Goal: Task Accomplishment & Management: Use online tool/utility

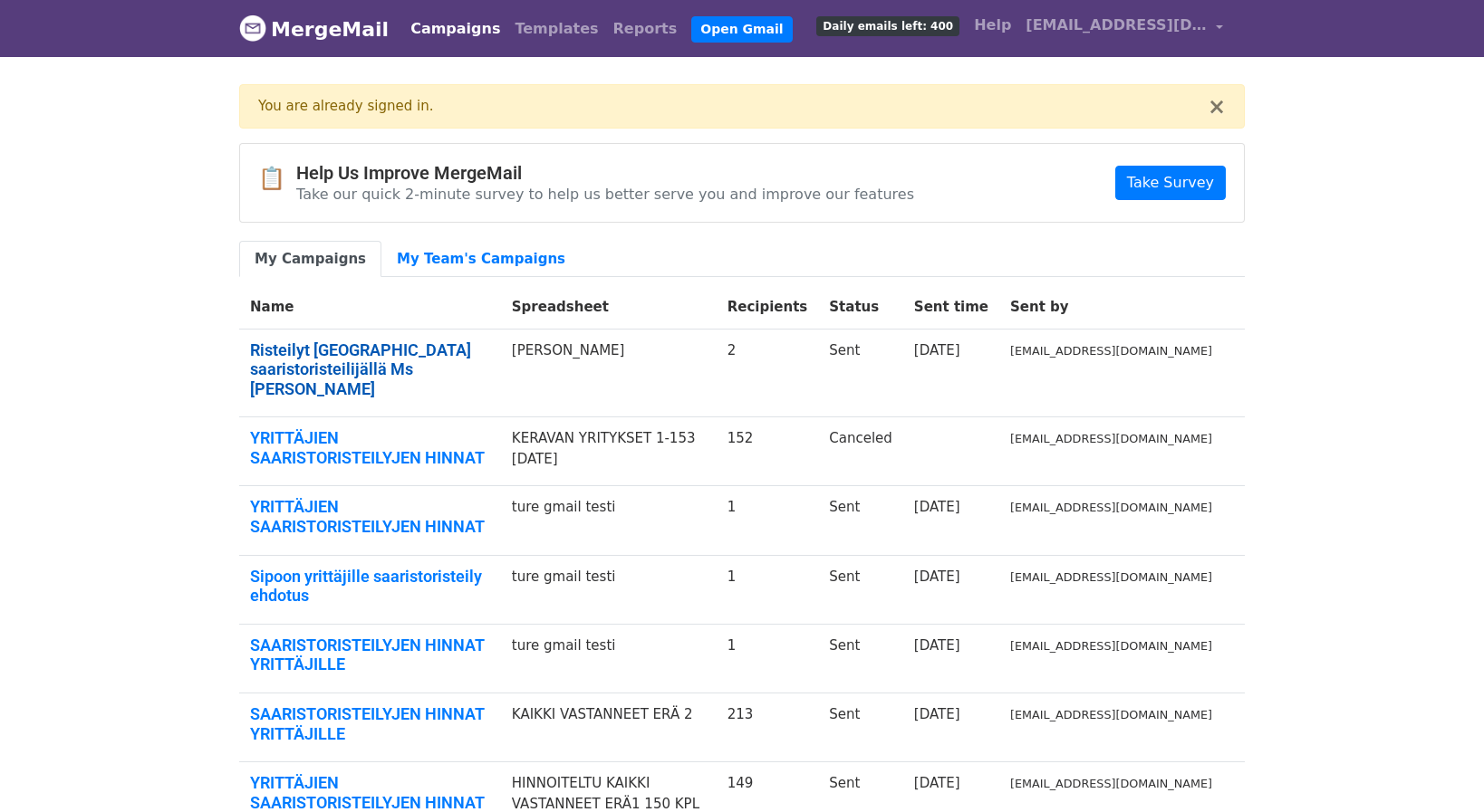
click at [363, 356] on link "Risteilyt [GEOGRAPHIC_DATA] saaristoristeilijällä Ms [PERSON_NAME]" at bounding box center [369, 370] width 240 height 59
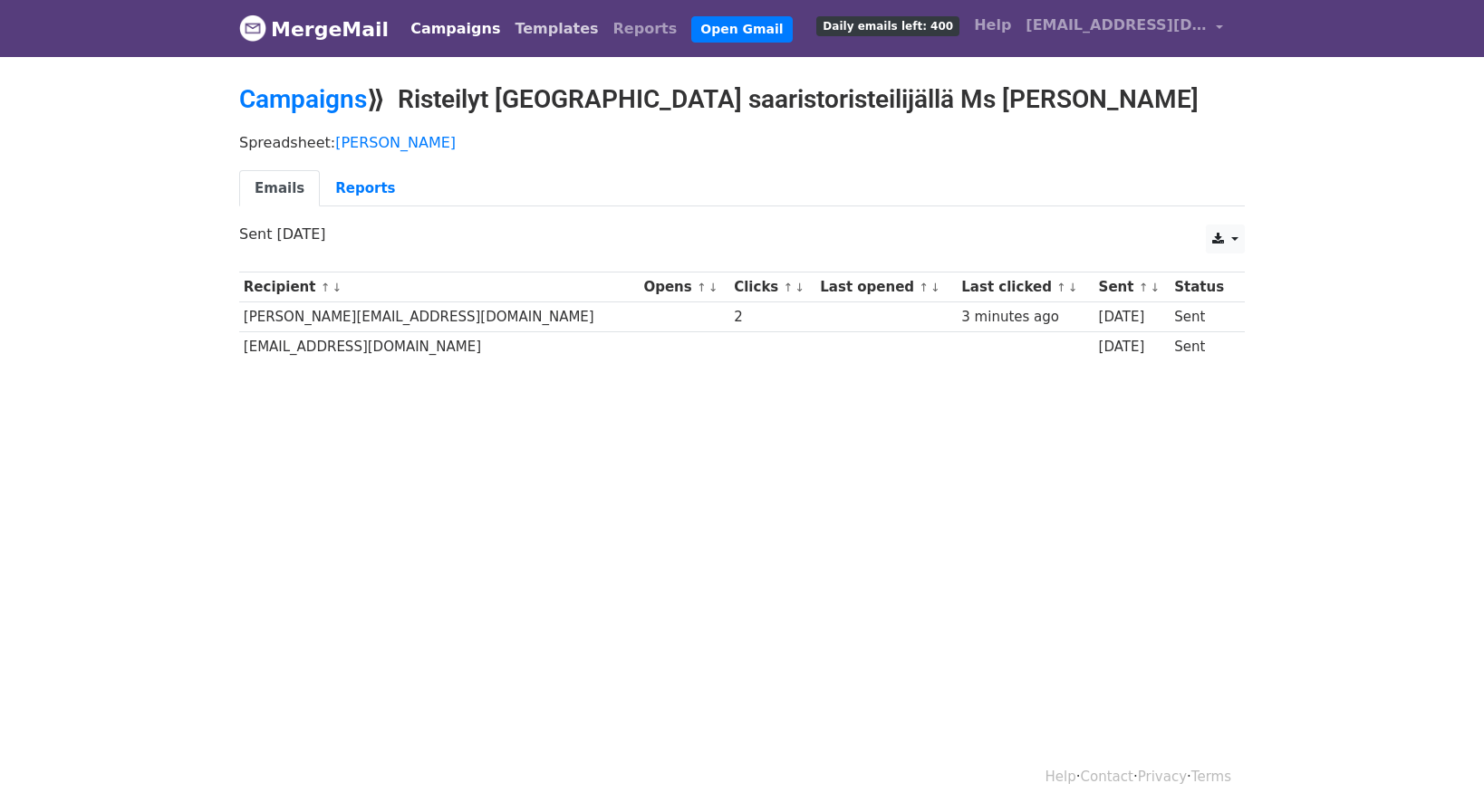
click at [528, 31] on link "Templates" at bounding box center [556, 29] width 98 height 36
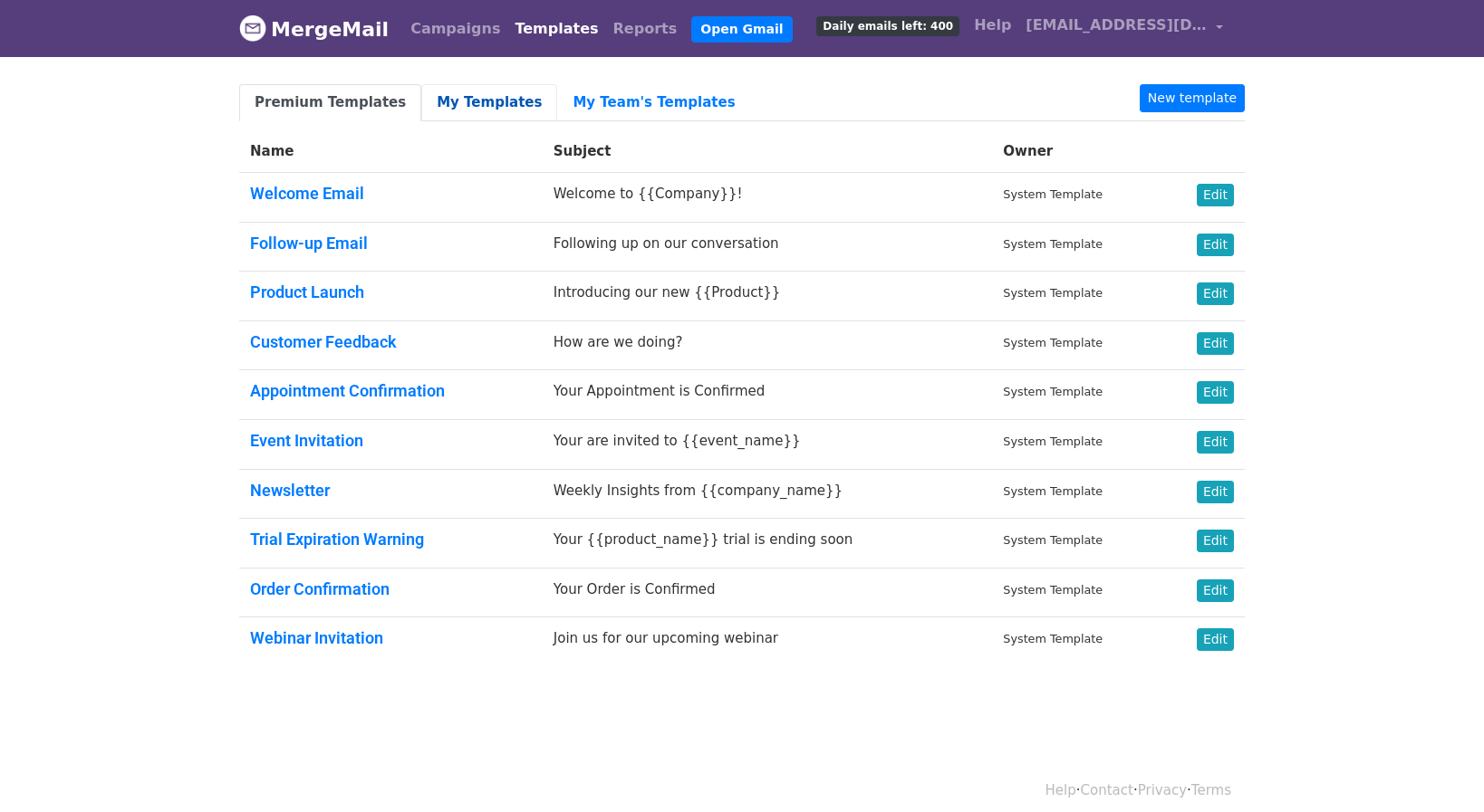
click at [454, 103] on link "My Templates" at bounding box center [488, 103] width 136 height 37
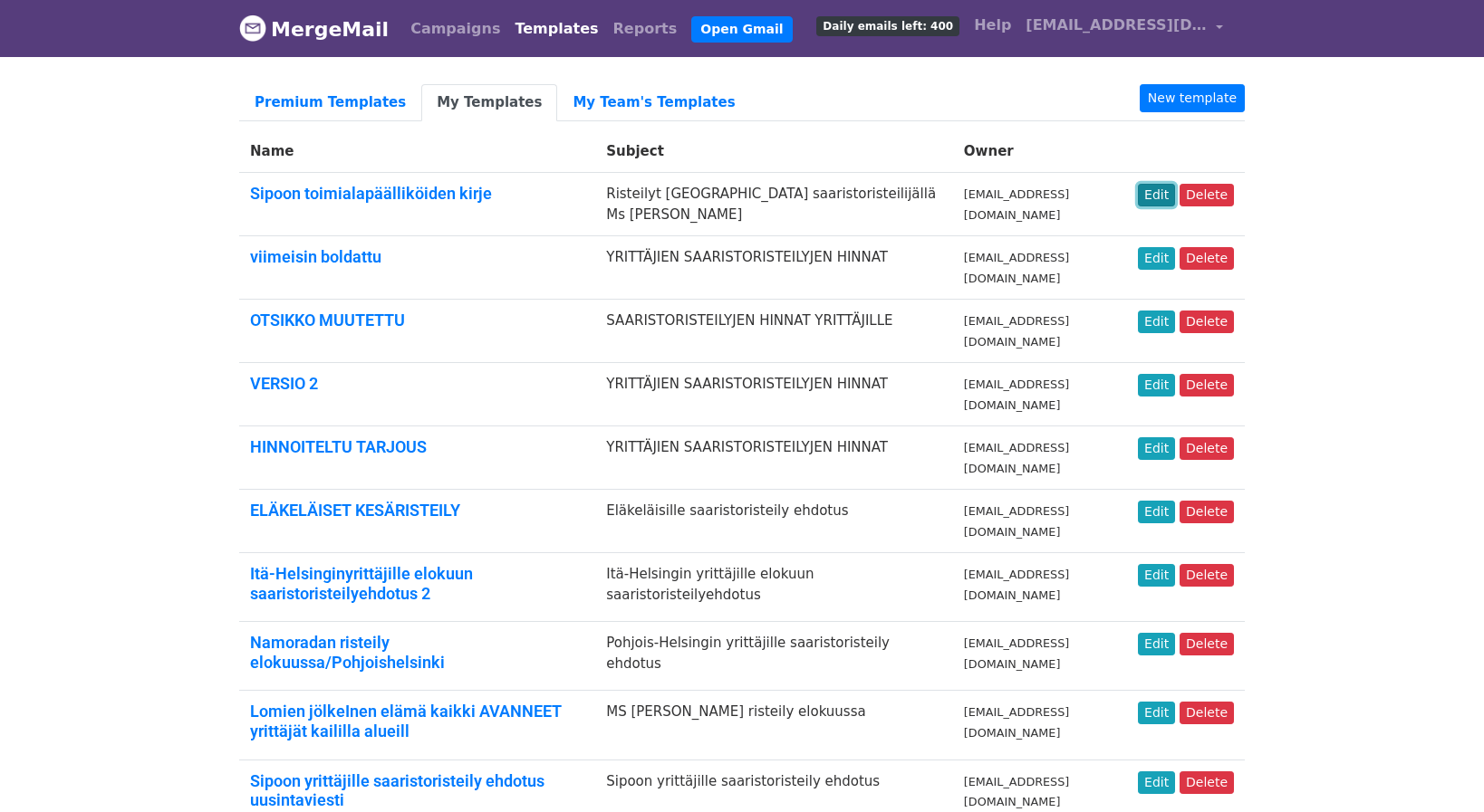
click at [1163, 194] on link "Edit" at bounding box center [1156, 195] width 37 height 22
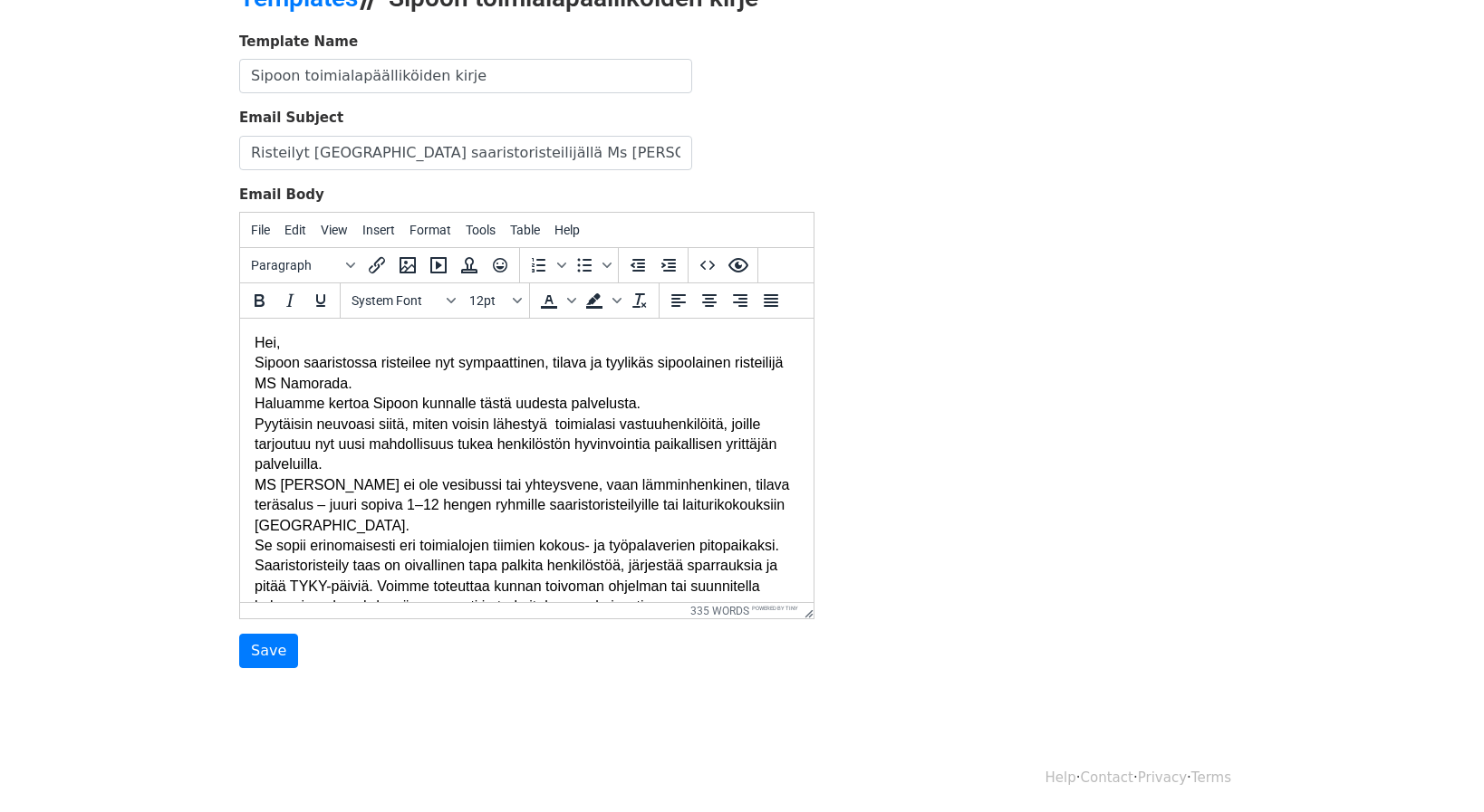
scroll to position [105, 0]
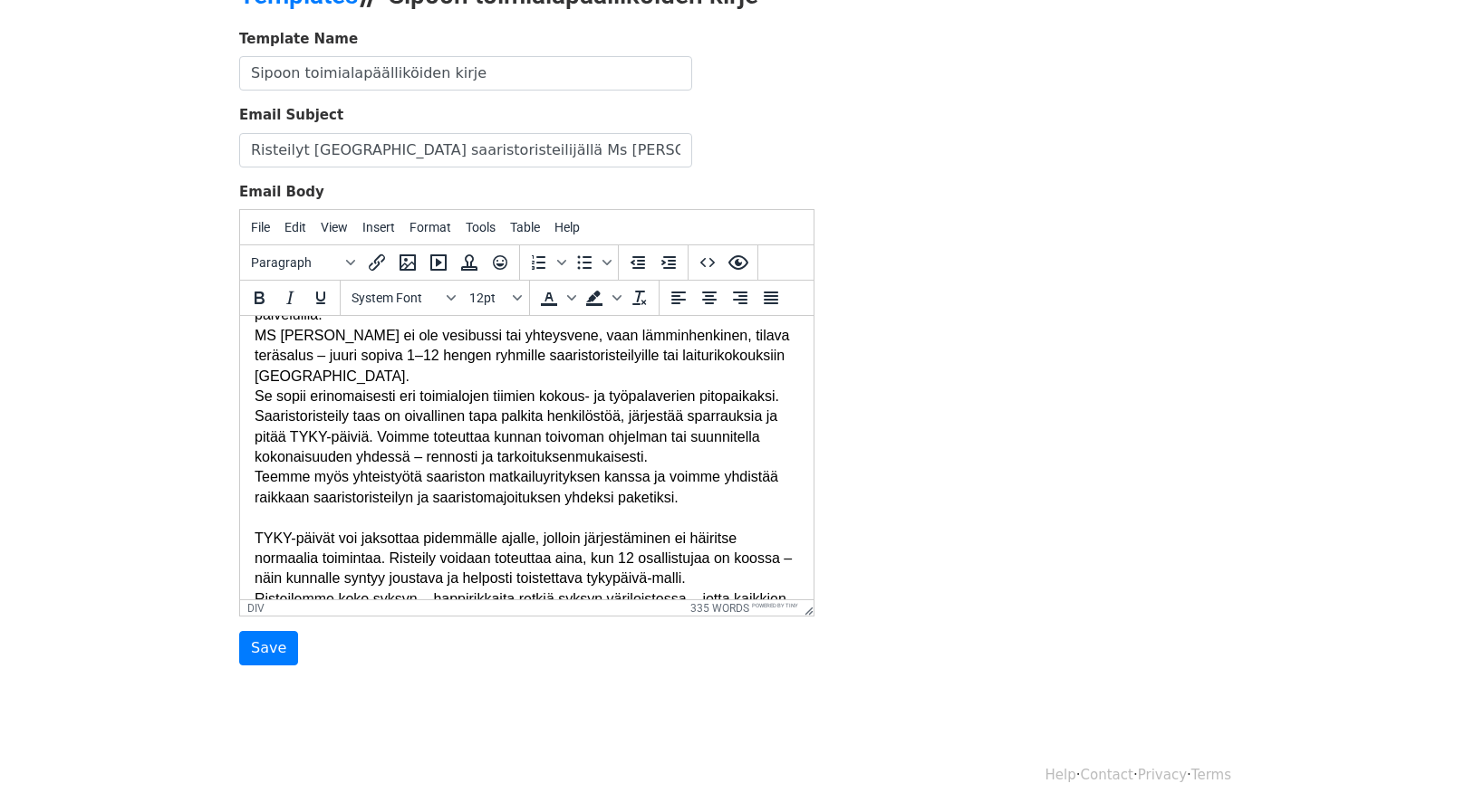
scroll to position [152, 0]
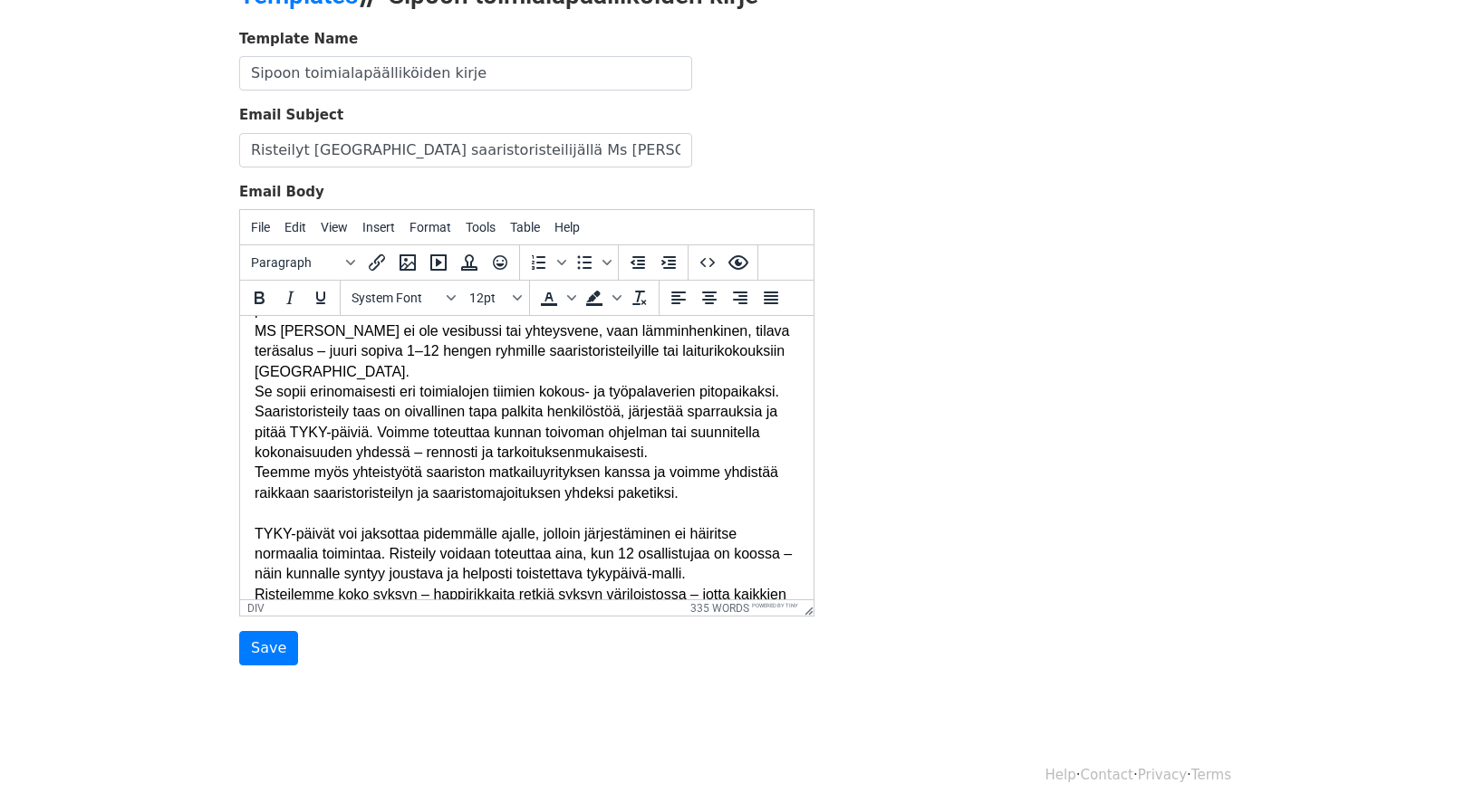
click at [793, 402] on html "Hei, Sipoon saaristossa risteilee nyt sympaattinen, tilava ja tyylikäs sipoolai…" at bounding box center [526, 767] width 574 height 1205
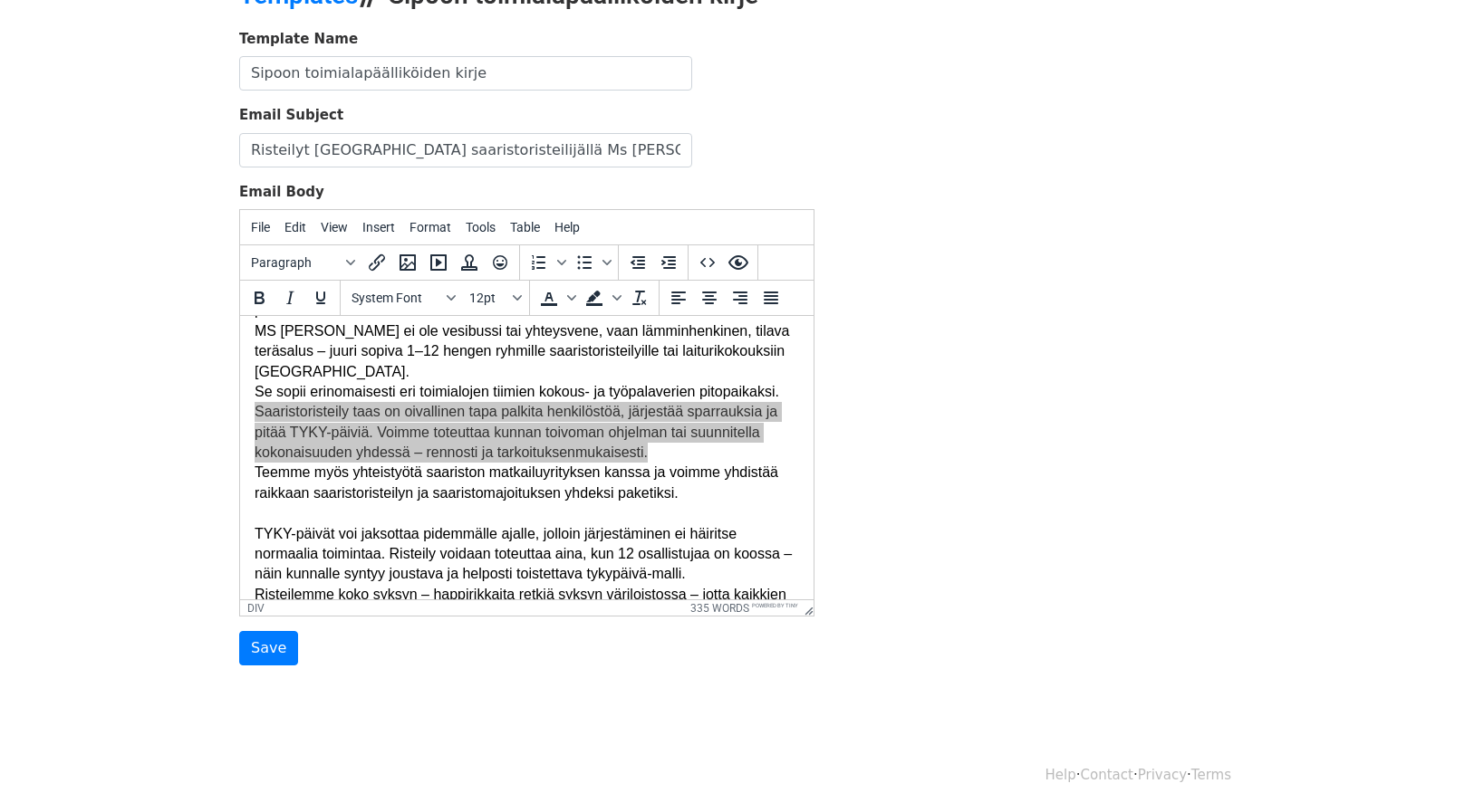
click at [916, 387] on div "Template Name Sipoon toimialapäälliköiden kirje Email Subject Risteilyt Sipoon …" at bounding box center [742, 347] width 1033 height 637
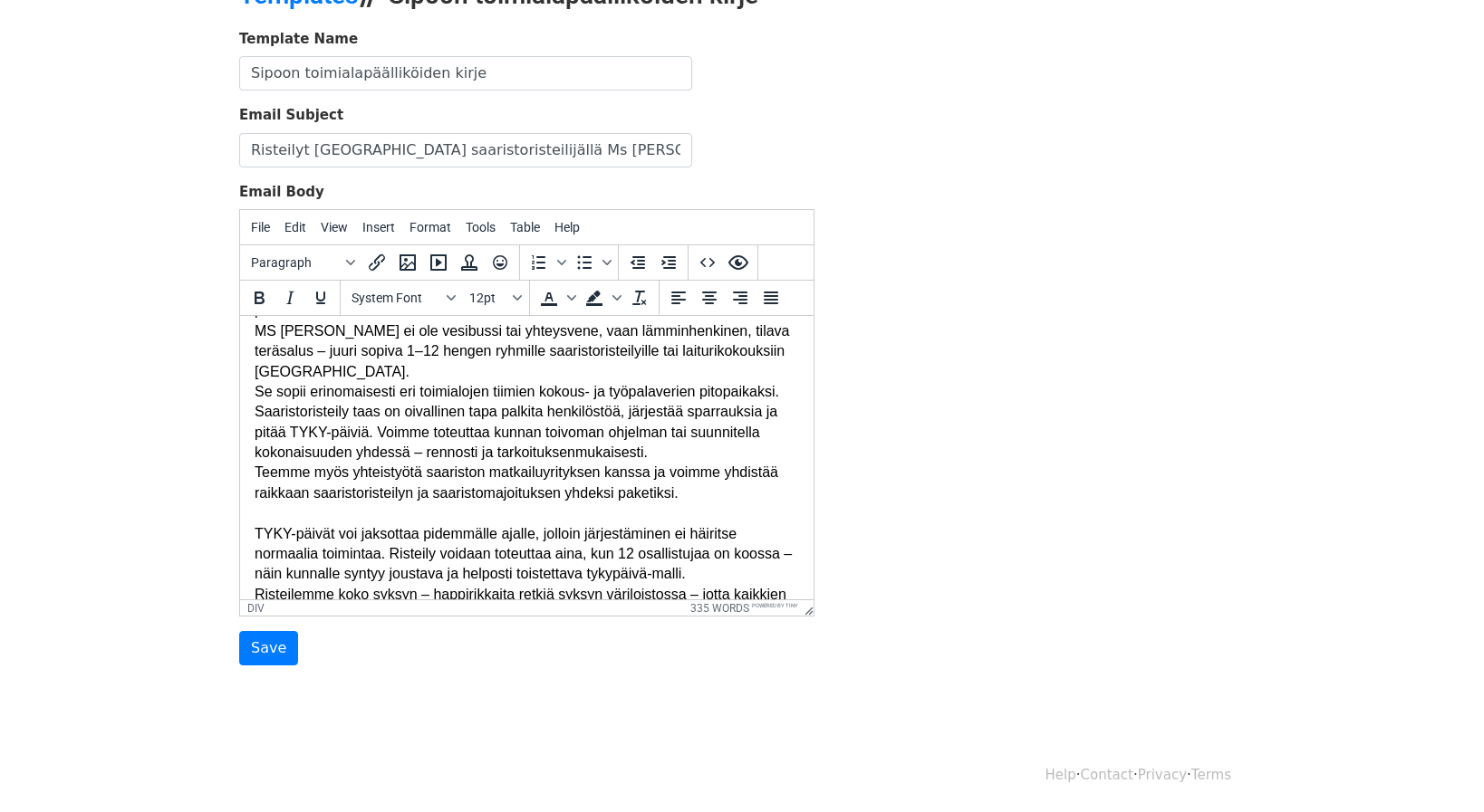
click at [790, 453] on html "Hei, Sipoon saaristossa risteilee nyt sympaattinen, tilava ja tyylikäs sipoolai…" at bounding box center [526, 767] width 574 height 1205
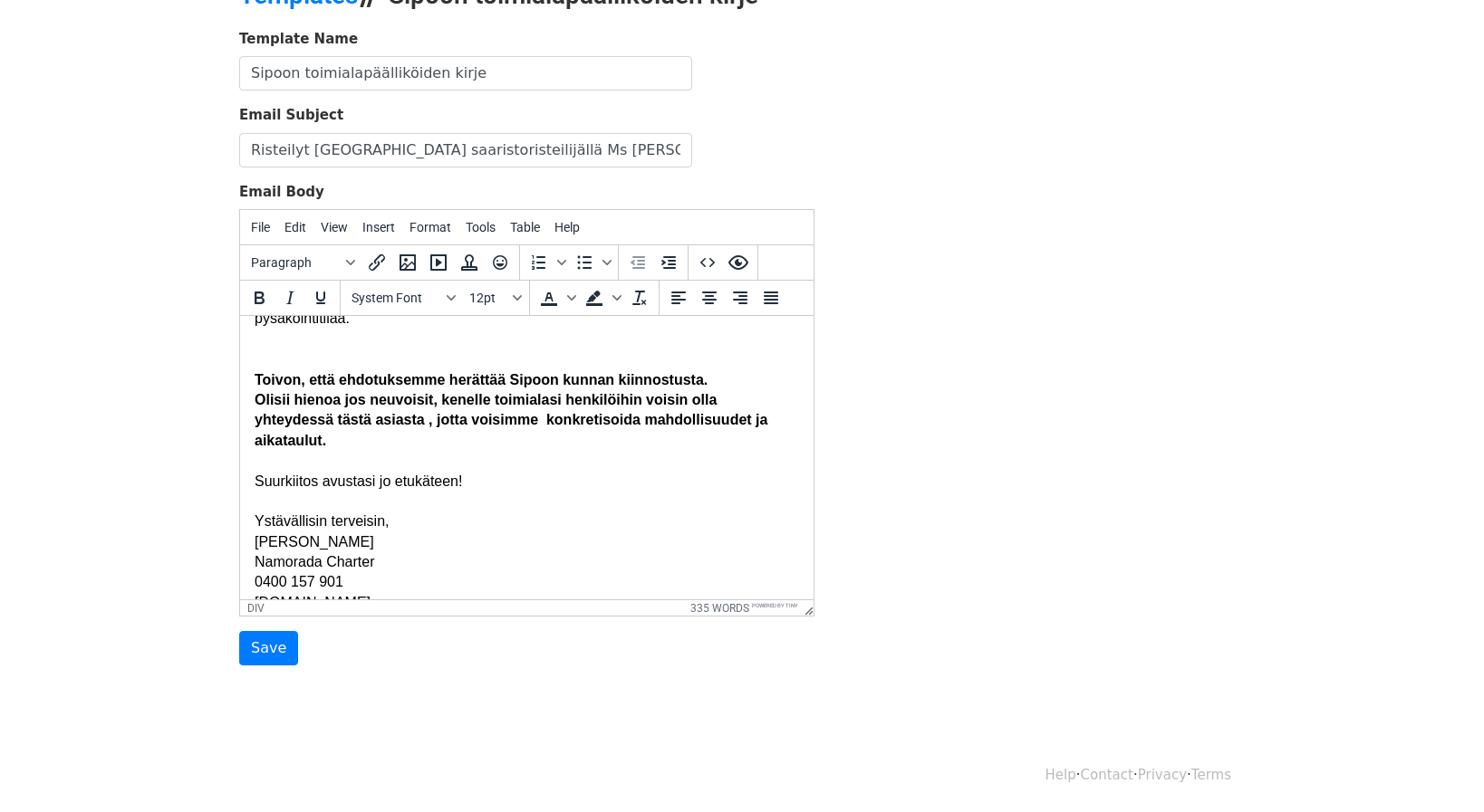
scroll to position [881, 0]
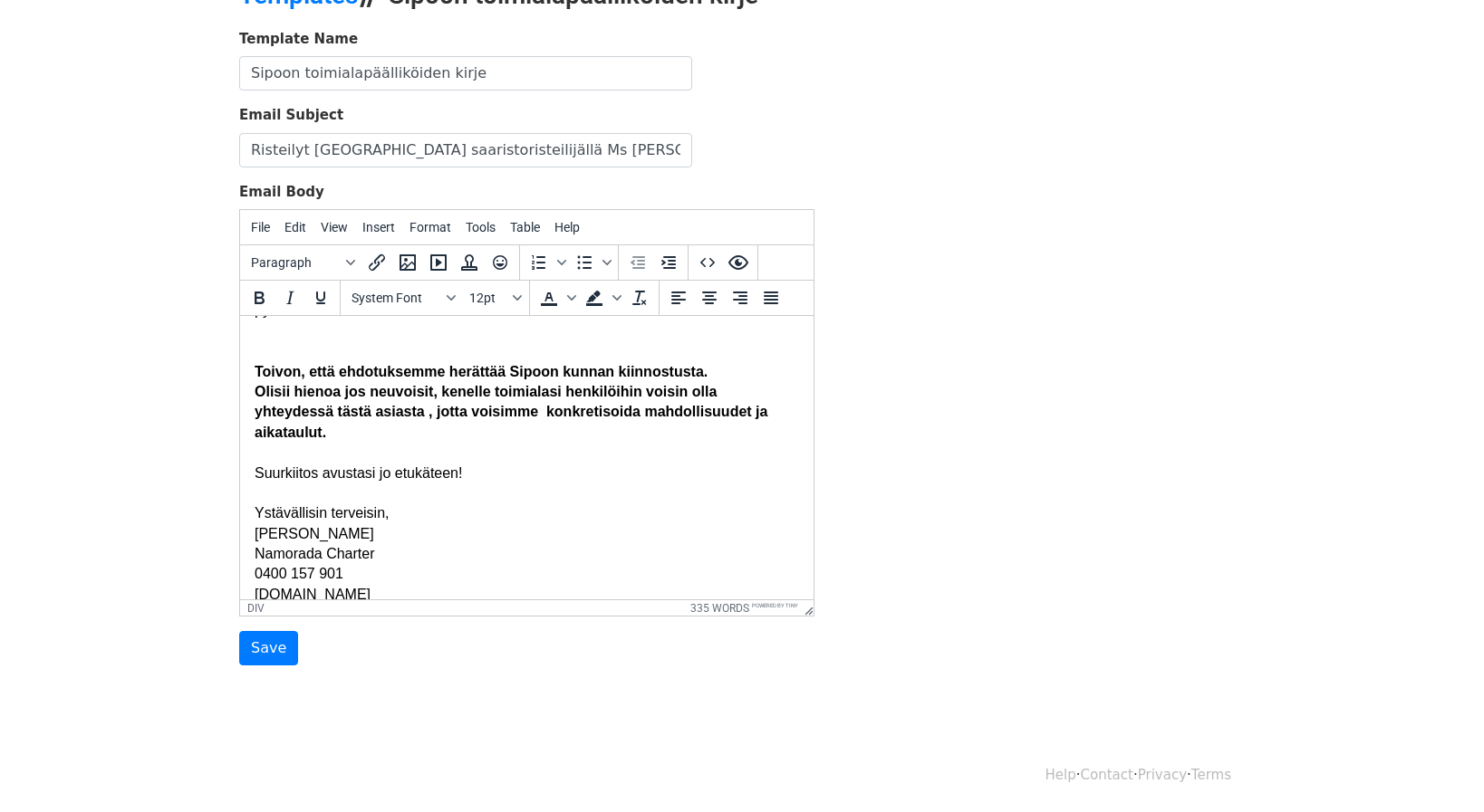
click at [848, 568] on div "Template Name Sipoon toimialapäälliköiden kirje Email Subject Risteilyt Sipoon …" at bounding box center [742, 347] width 1033 height 637
click at [291, 384] on strong "Olisii hienoa jos neuvoisit, kenelle toimialasi henkilöihin voisin olla yhteyde…" at bounding box center [511, 412] width 513 height 56
click at [291, 384] on strong "Olisii hienoa jos neuvoisit, kenelle toimialasi henkilöihin voisin olla yhteyde…" at bounding box center [511, 412] width 513 height 56
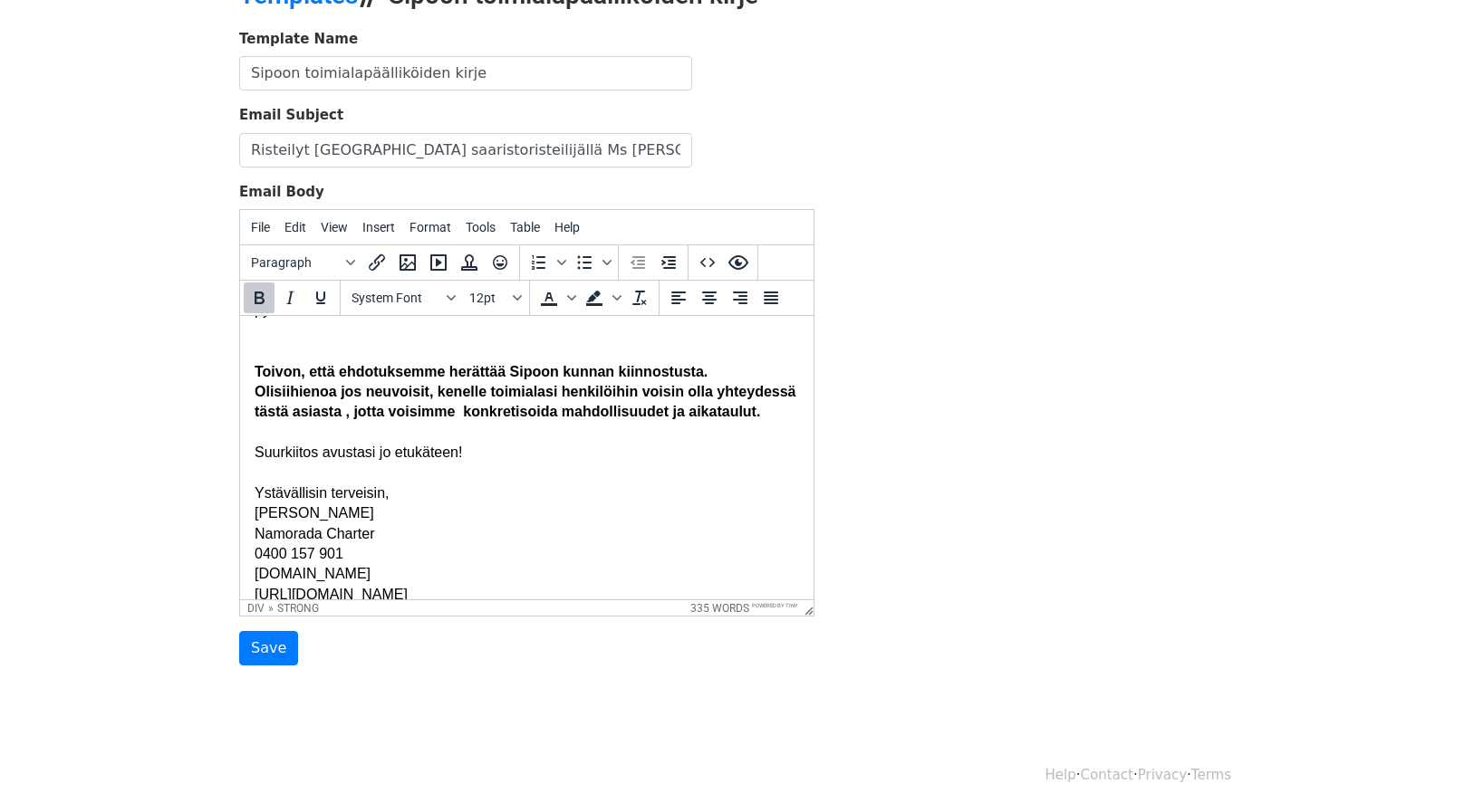
scroll to position [860, 0]
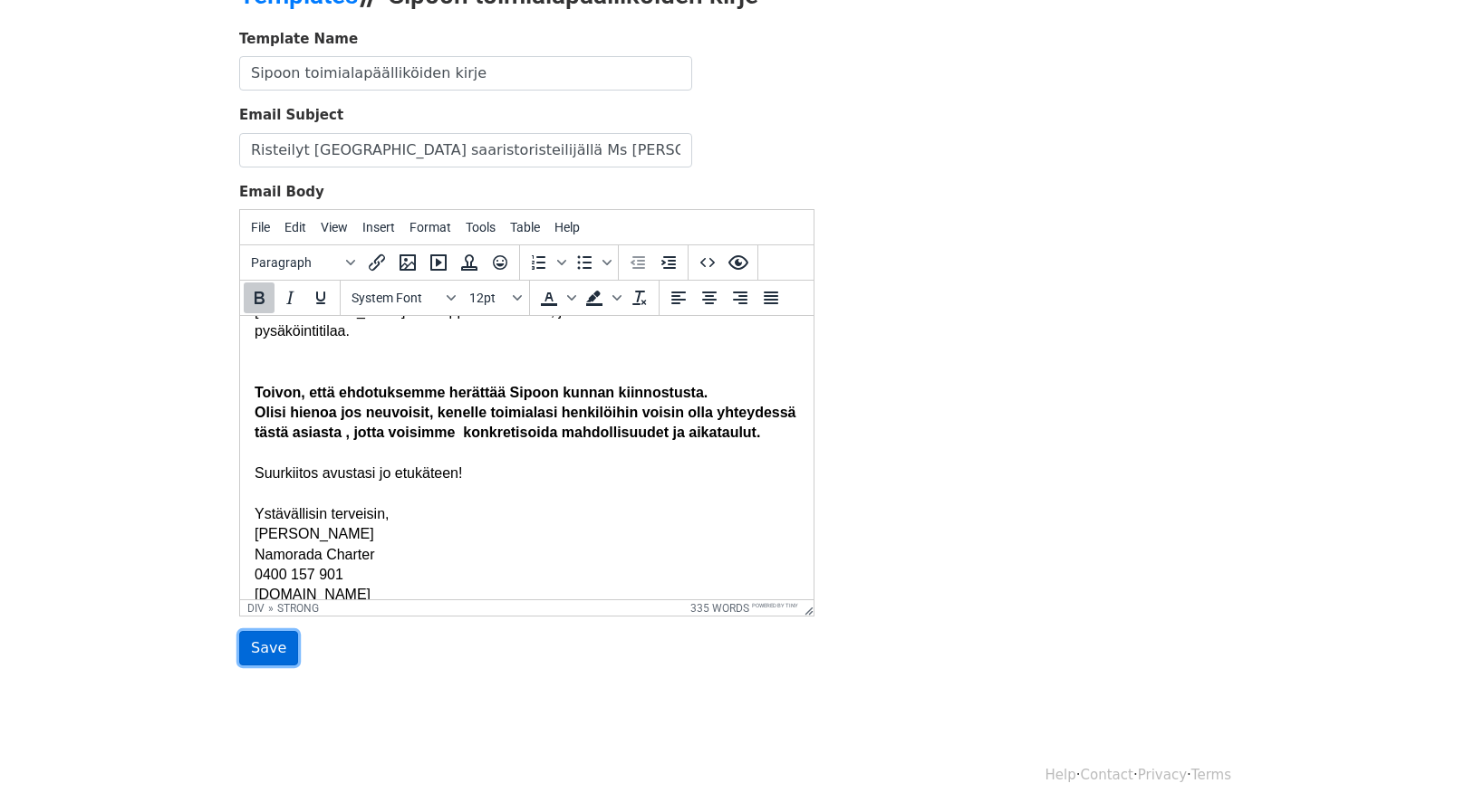
click at [275, 645] on input "Save" at bounding box center [269, 648] width 59 height 34
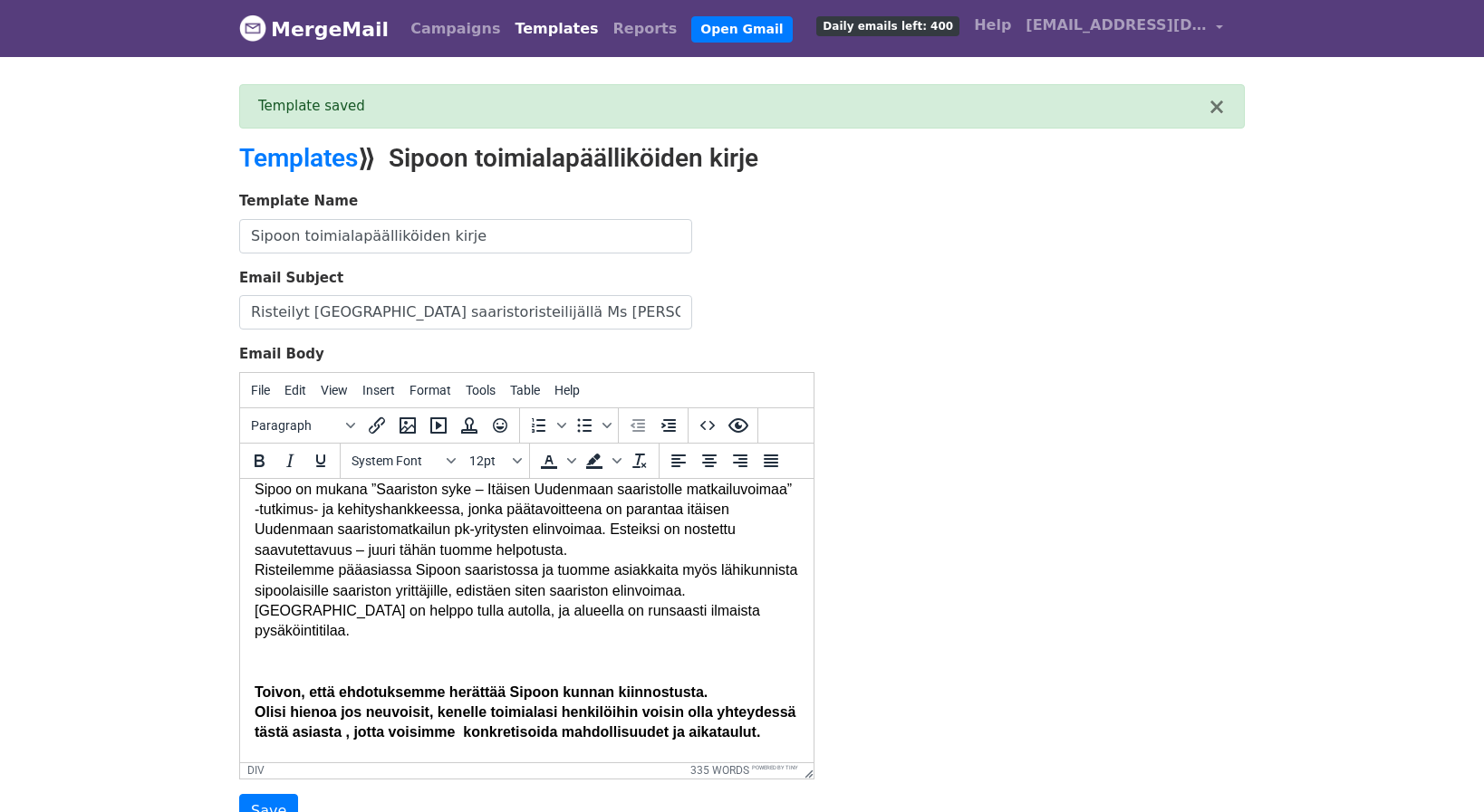
scroll to position [860, 0]
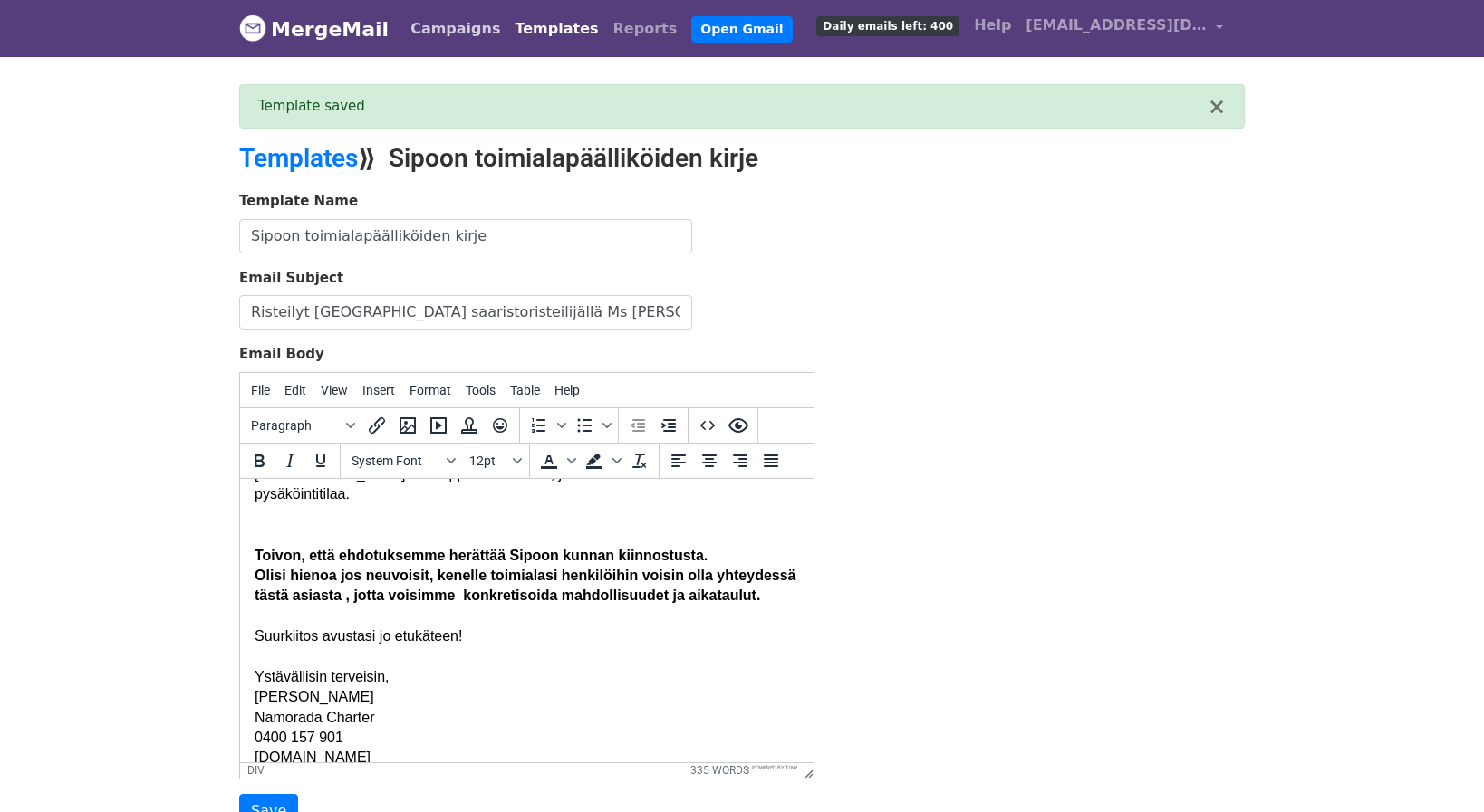
click at [455, 22] on link "Campaigns" at bounding box center [455, 29] width 105 height 36
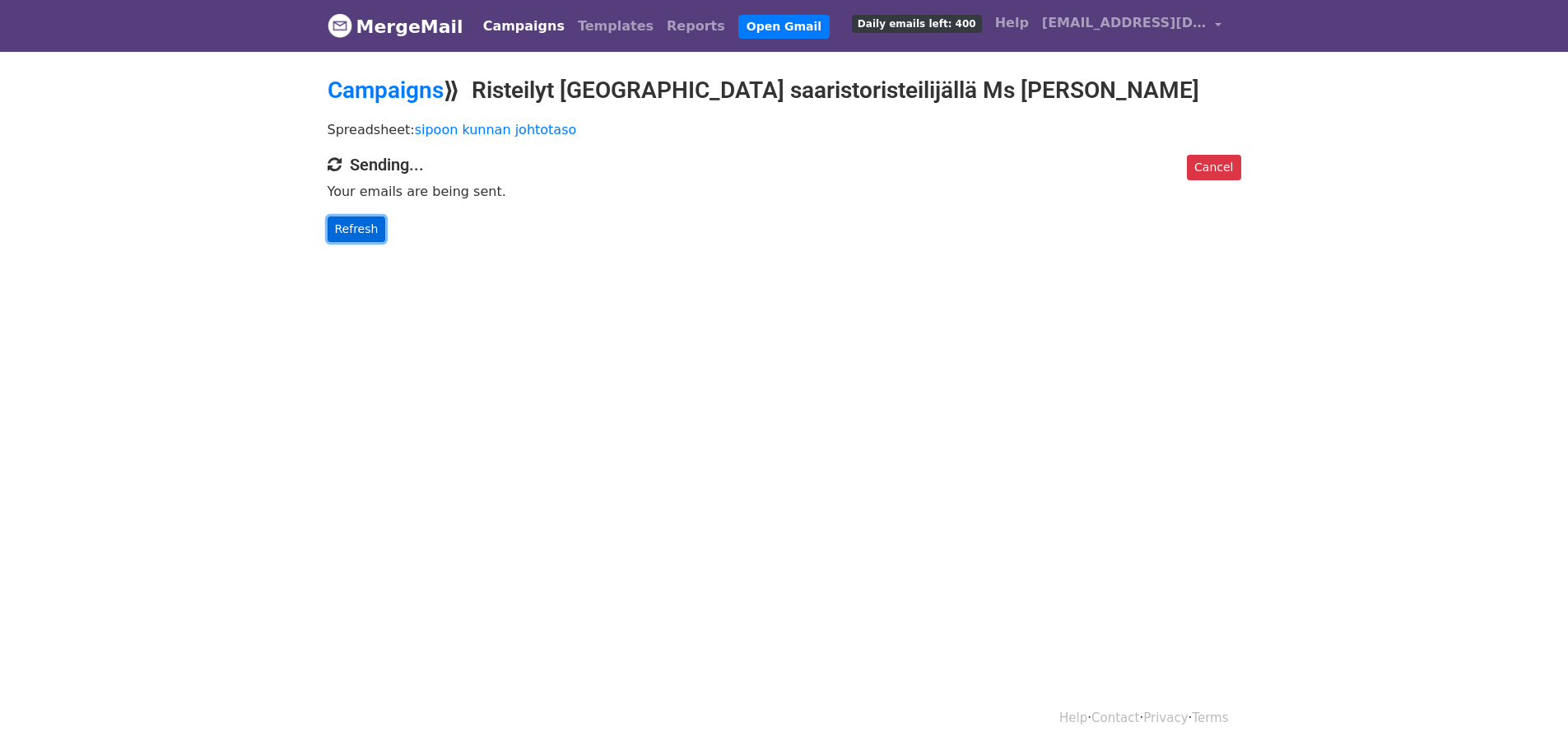
click at [362, 225] on link "Refresh" at bounding box center [357, 230] width 59 height 25
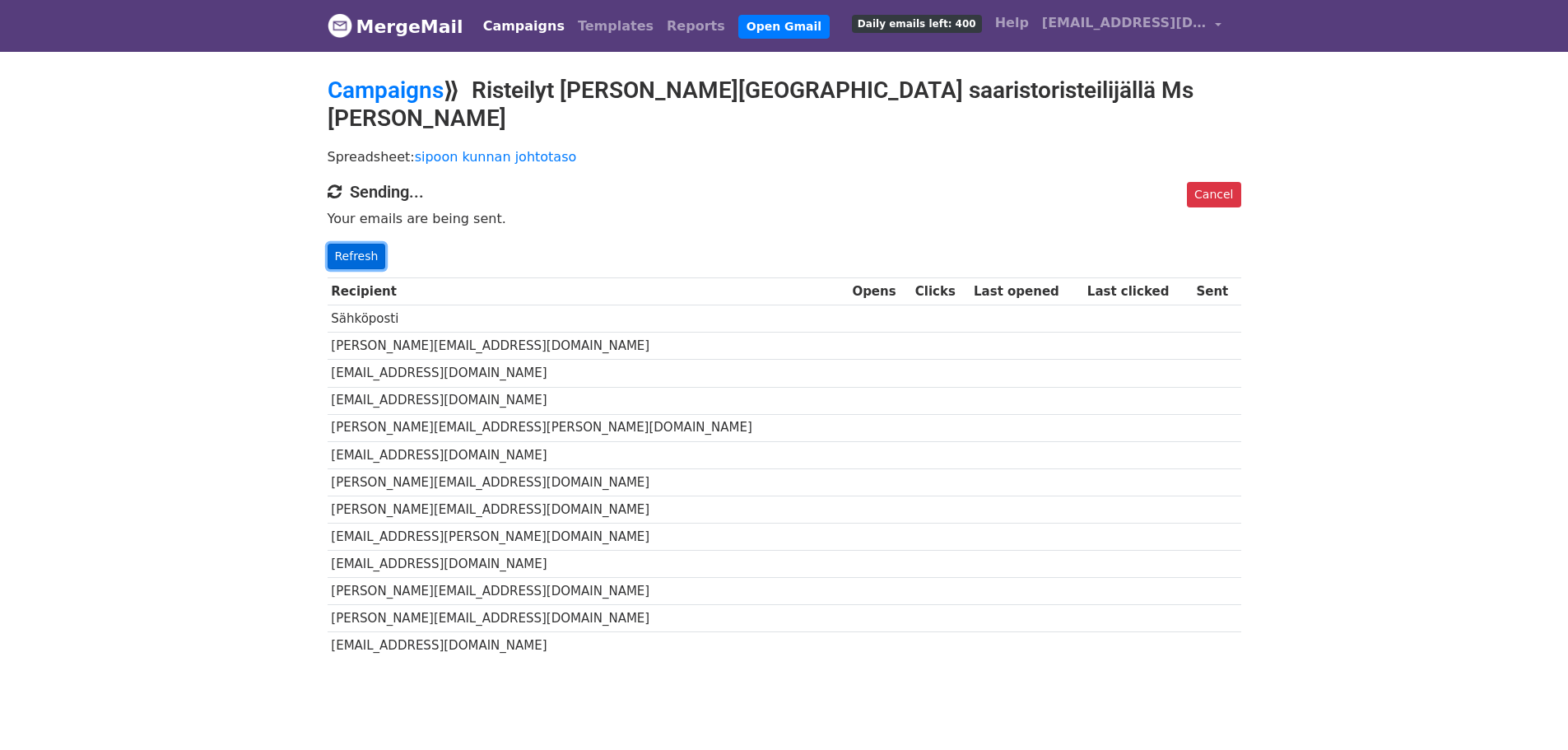
click at [351, 244] on link "Refresh" at bounding box center [357, 256] width 59 height 25
click at [351, 244] on link "Refresh" at bounding box center [357, 256] width 59 height 25
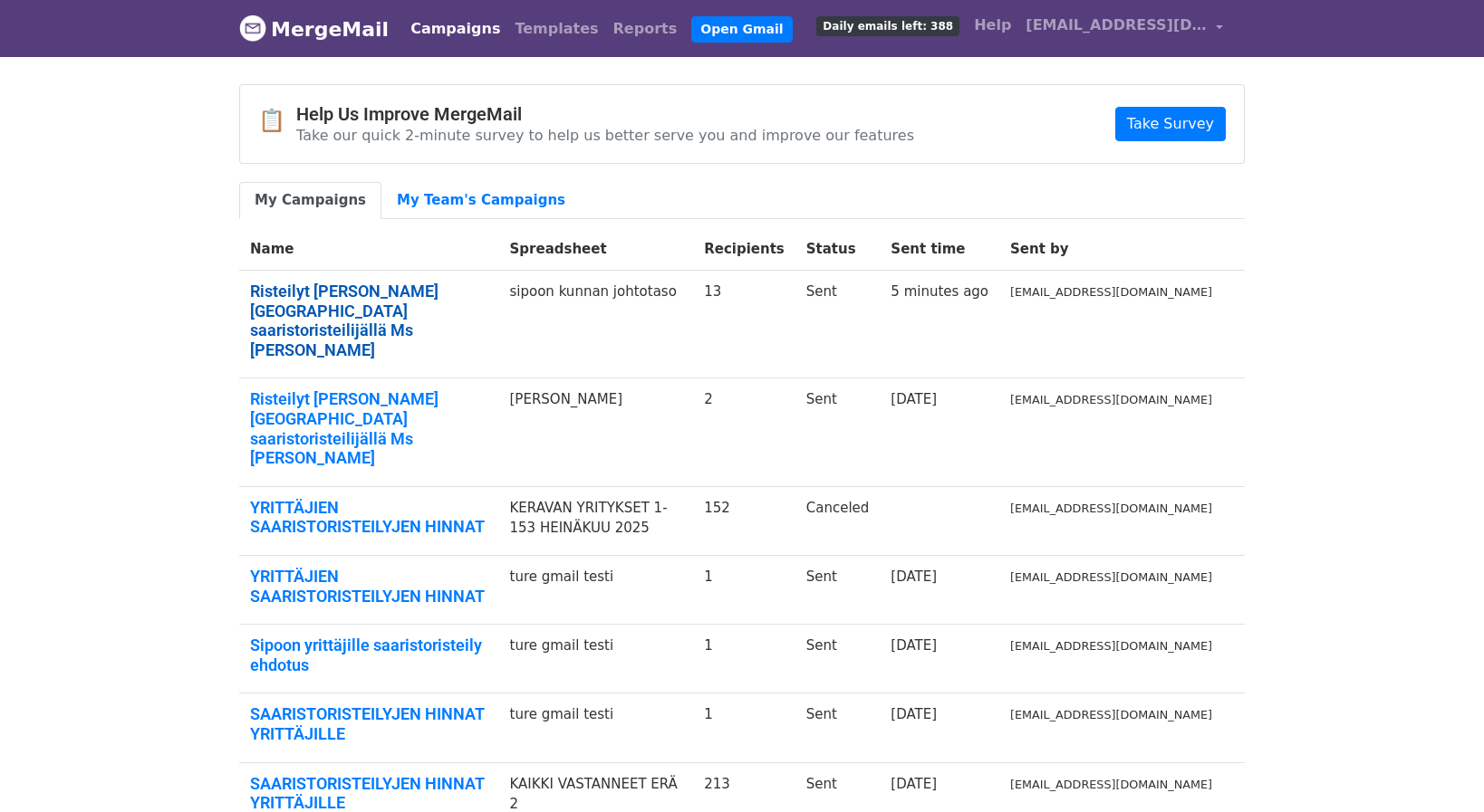
click at [425, 301] on link "Risteilyt Sipoon uudella saaristoristeilijällä Ms Namorada" at bounding box center [369, 321] width 239 height 78
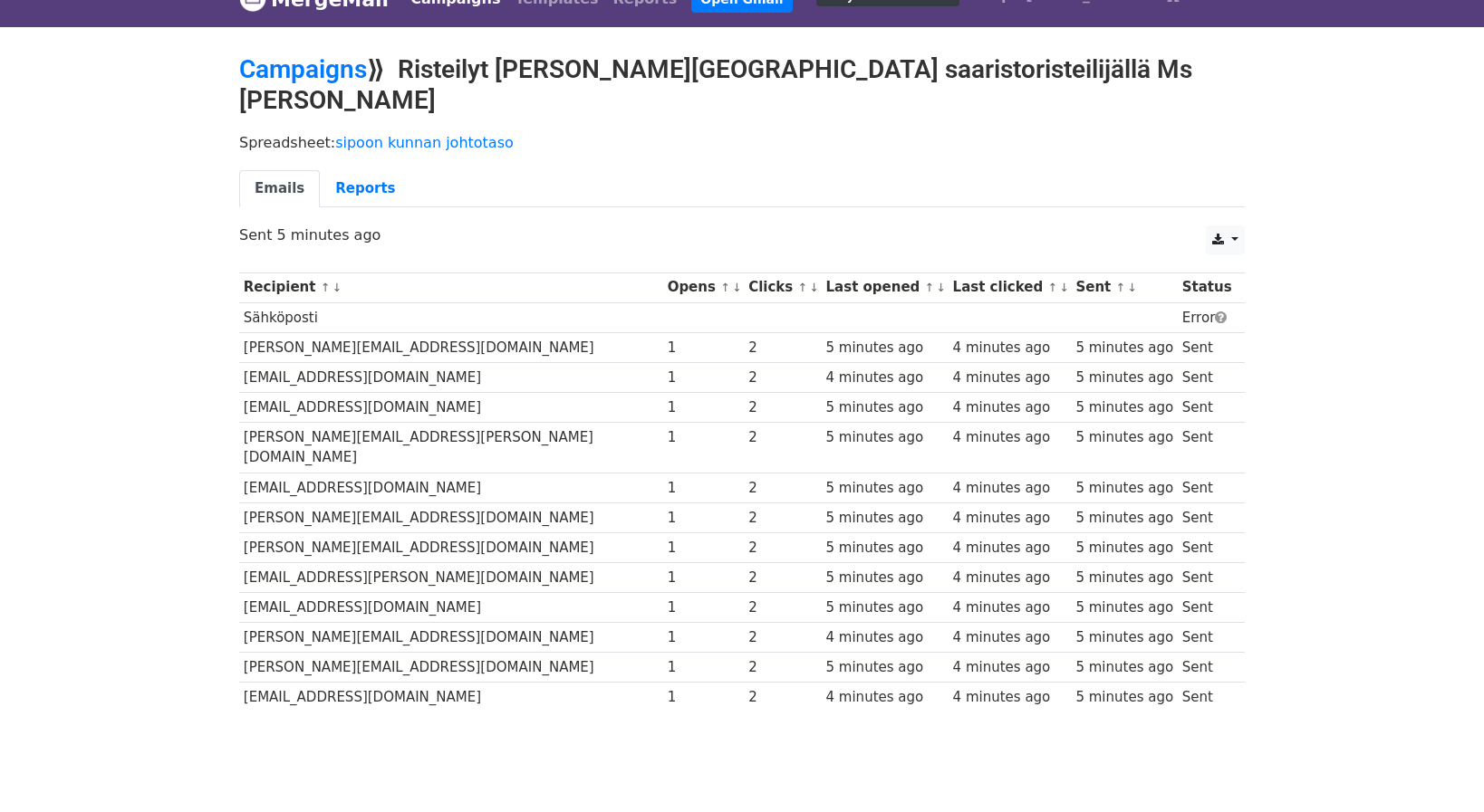
scroll to position [40, 0]
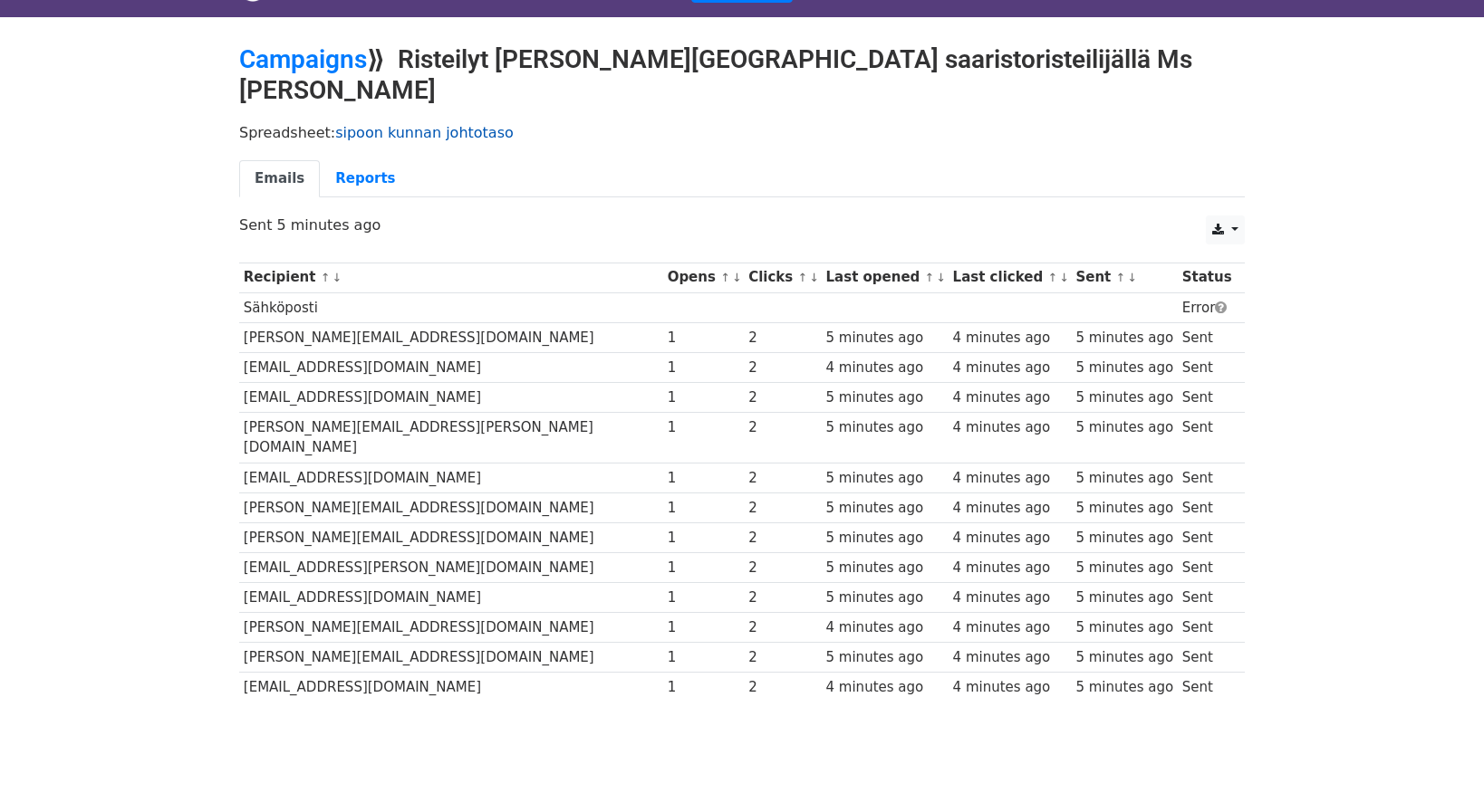
click at [346, 124] on link "sipoon kunnan johtotaso" at bounding box center [424, 132] width 179 height 18
click at [308, 60] on link "Campaigns" at bounding box center [303, 59] width 128 height 30
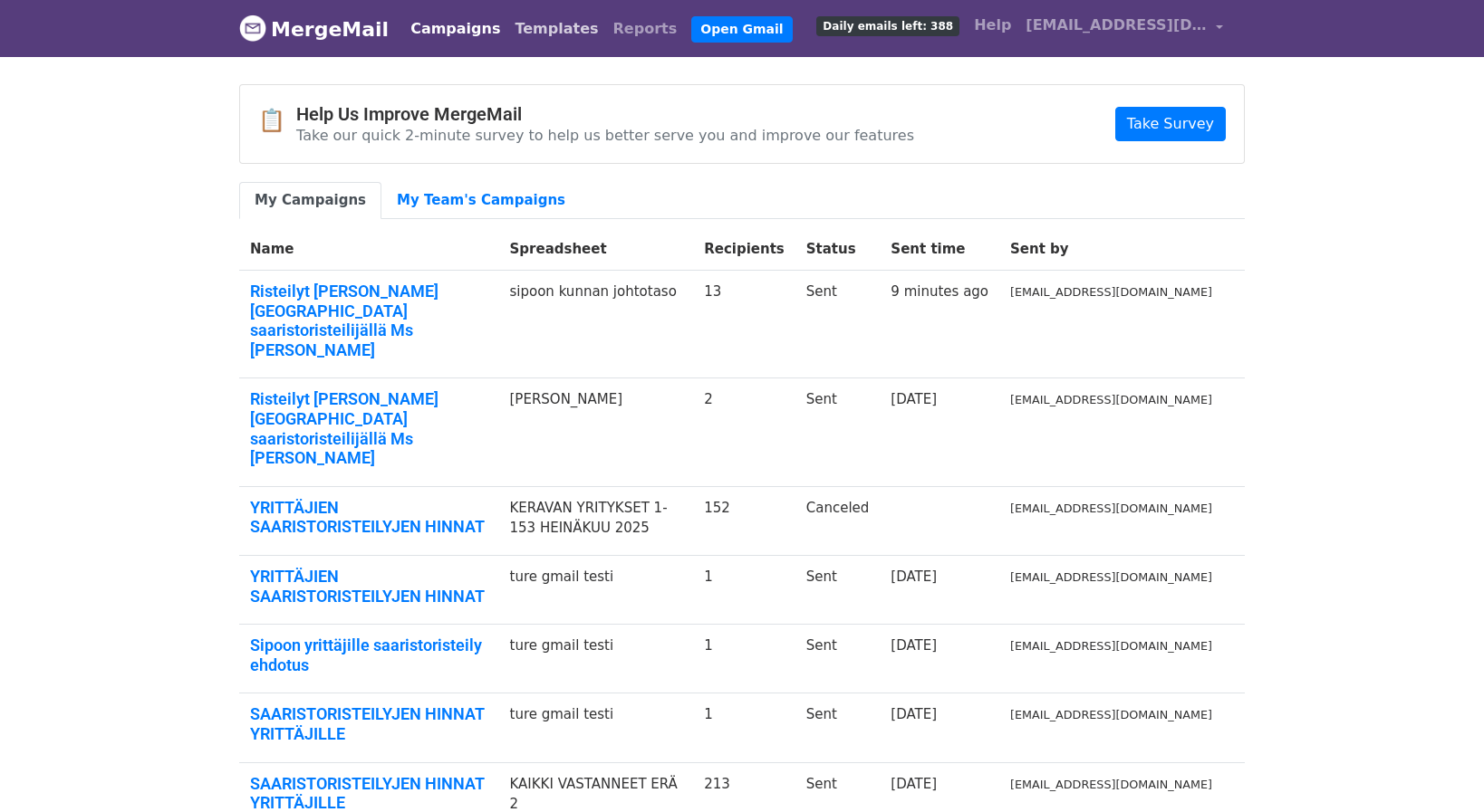
click at [527, 34] on link "Templates" at bounding box center [556, 29] width 98 height 36
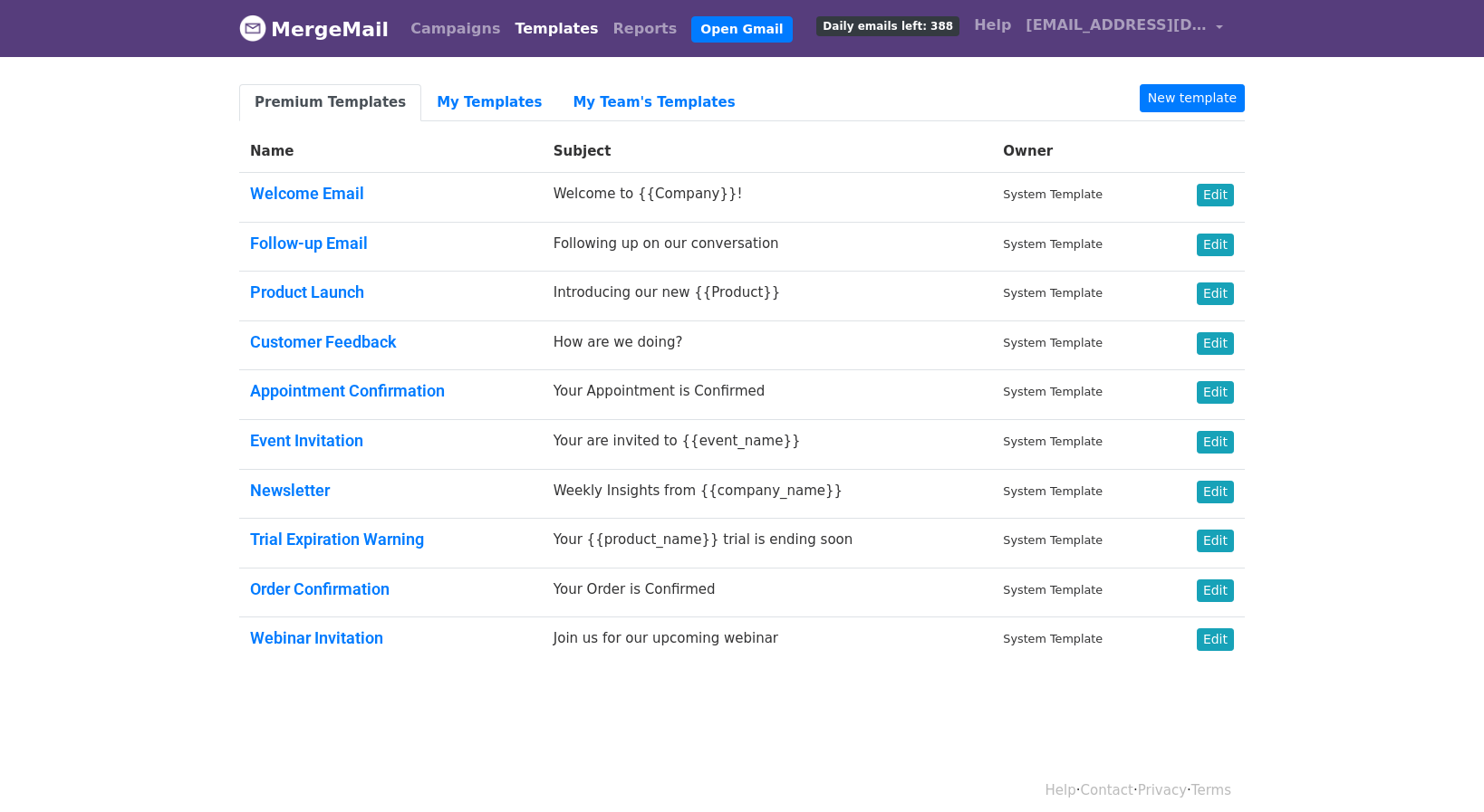
click at [520, 31] on link "Templates" at bounding box center [556, 29] width 98 height 36
click at [464, 109] on link "My Templates" at bounding box center [488, 103] width 136 height 37
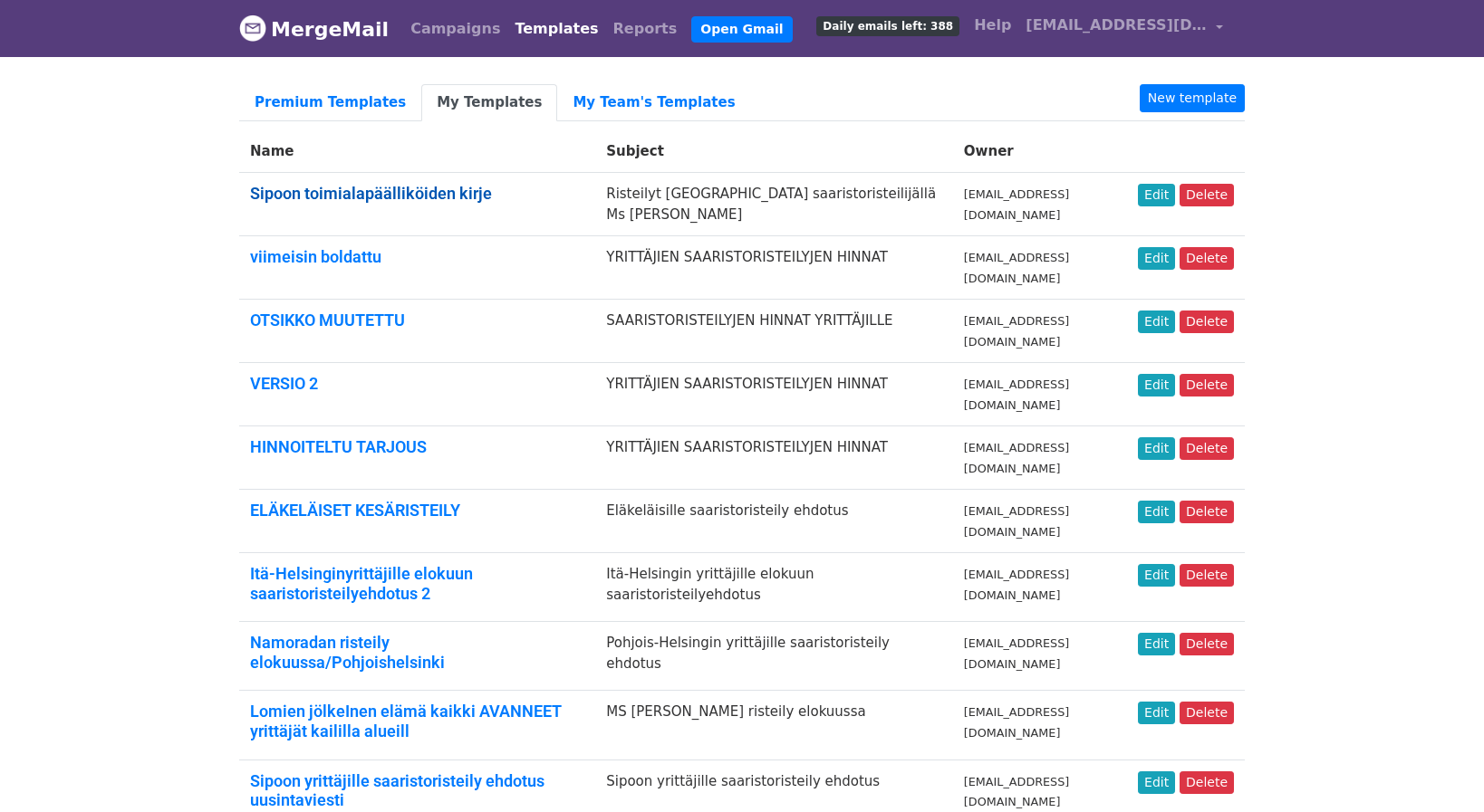
click at [456, 191] on link "Sipoon toimialapäälliköiden kirje" at bounding box center [370, 193] width 241 height 19
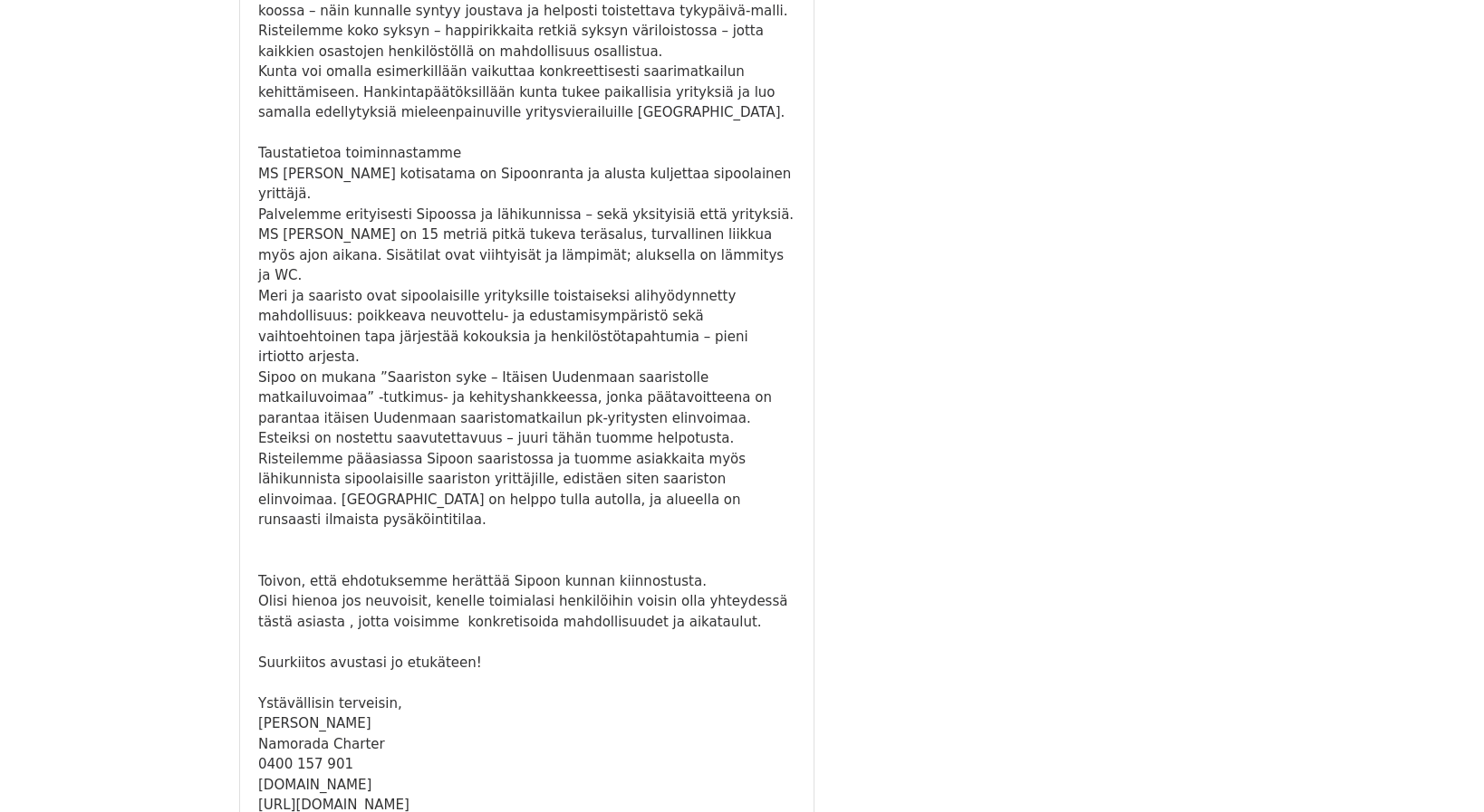
scroll to position [720, 0]
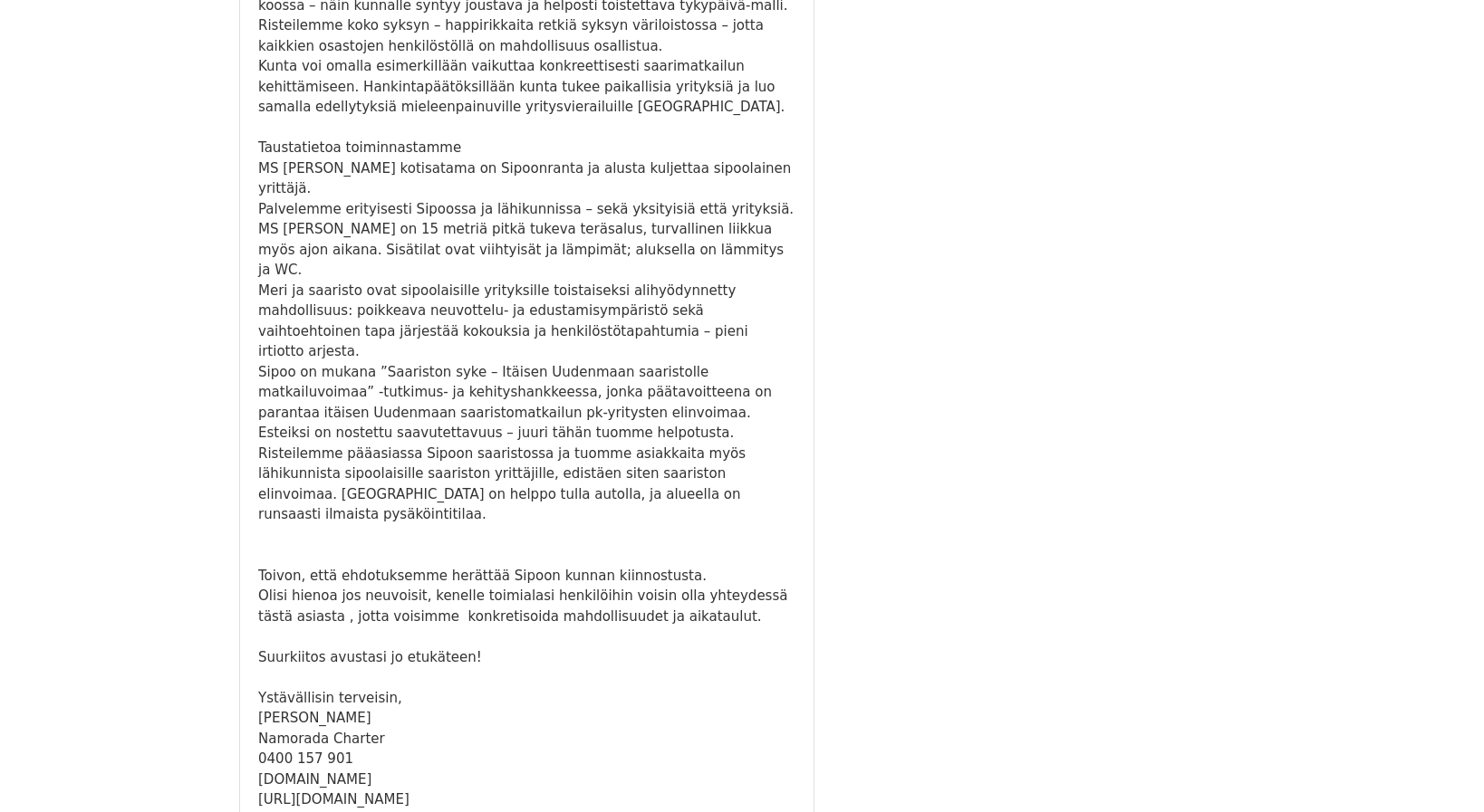
click at [282, 769] on div "[DOMAIN_NAME]" at bounding box center [526, 780] width 538 height 21
